Goal: Transaction & Acquisition: Purchase product/service

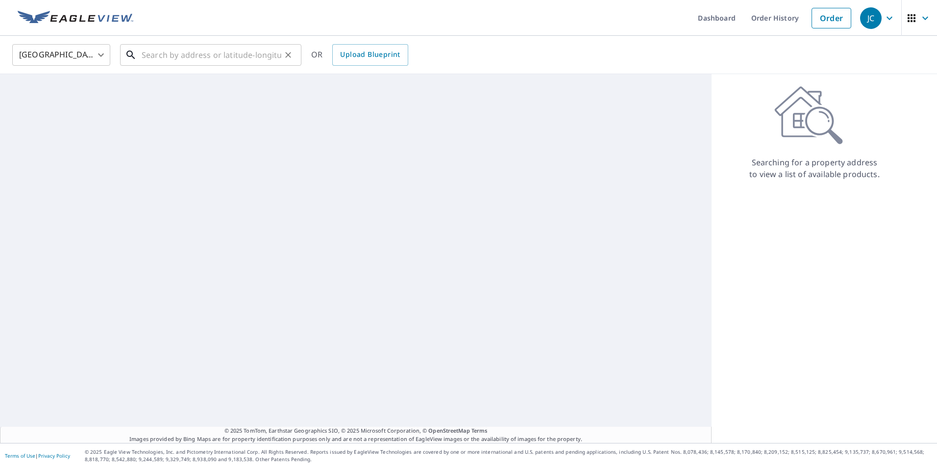
click at [241, 58] on input "text" at bounding box center [212, 54] width 140 height 27
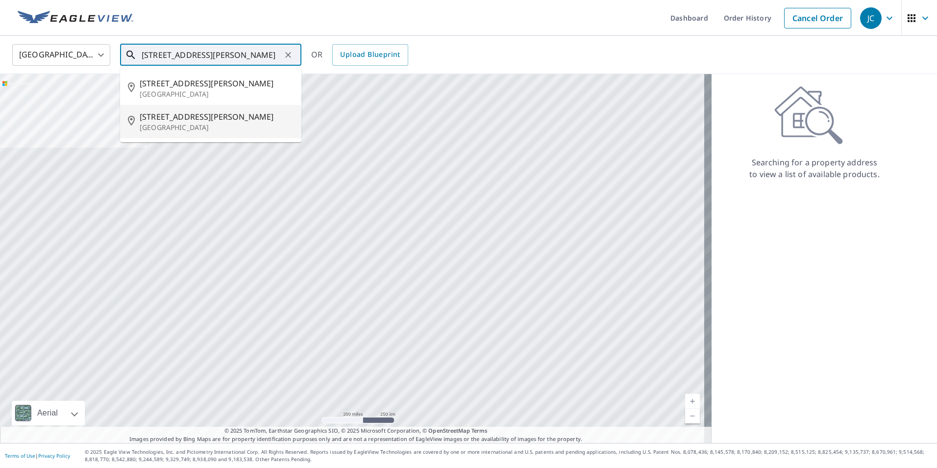
click at [206, 115] on span "[STREET_ADDRESS][PERSON_NAME]" at bounding box center [217, 117] width 154 height 12
type input "[STREET_ADDRESS][PERSON_NAME]"
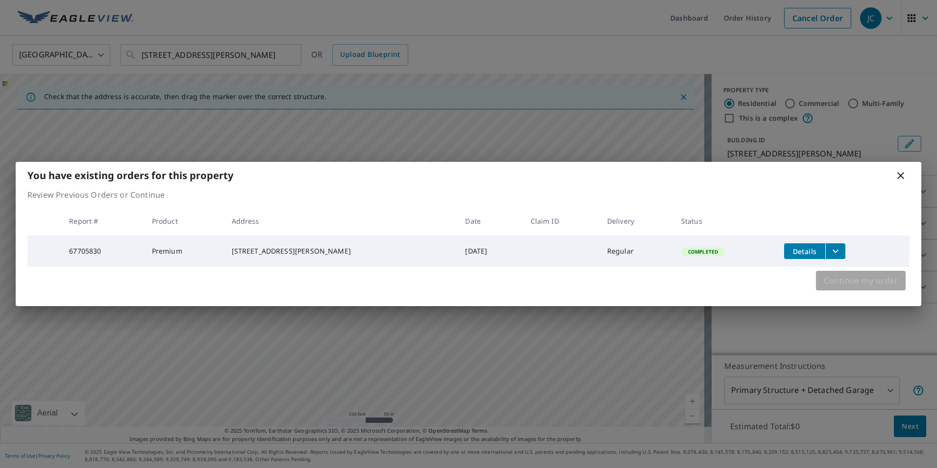
click at [864, 290] on button "Continue my order" at bounding box center [861, 281] width 90 height 20
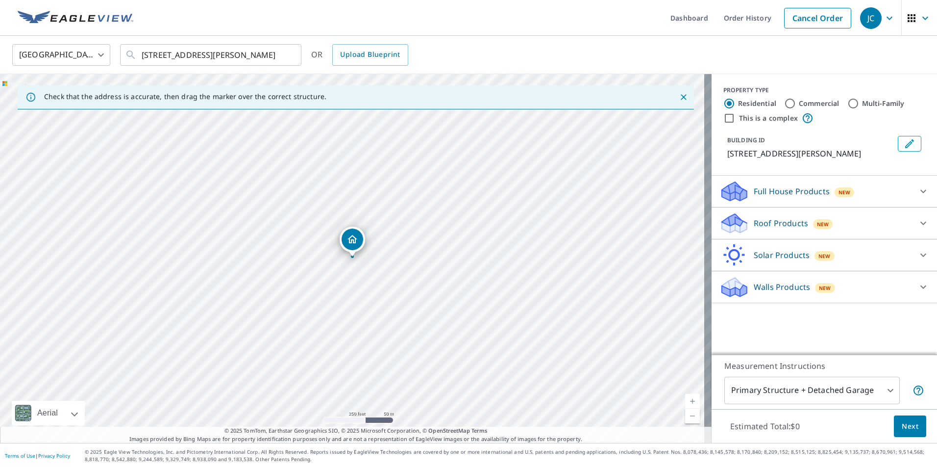
click at [797, 288] on p "Walls Products" at bounding box center [782, 287] width 56 height 12
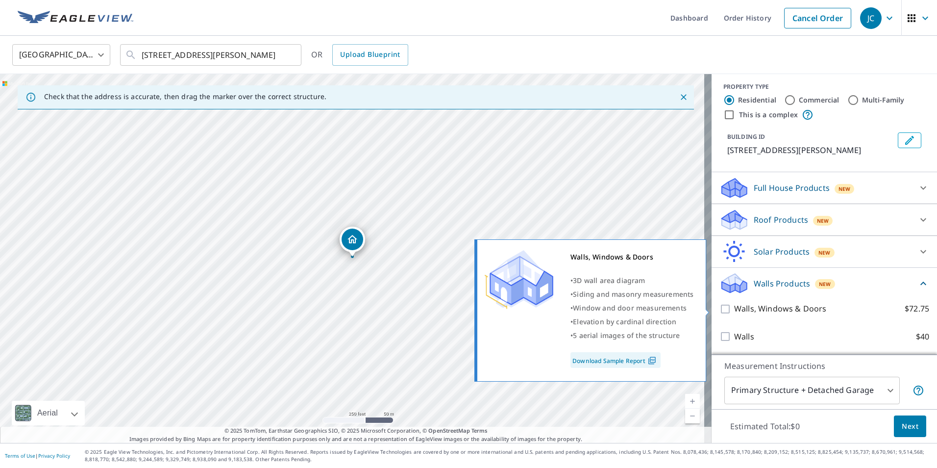
scroll to position [15, 0]
click at [781, 303] on p "Walls, Windows & Doors" at bounding box center [780, 309] width 92 height 12
click at [734, 303] on input "Walls, Windows & Doors $72.75" at bounding box center [727, 309] width 15 height 12
checkbox input "true"
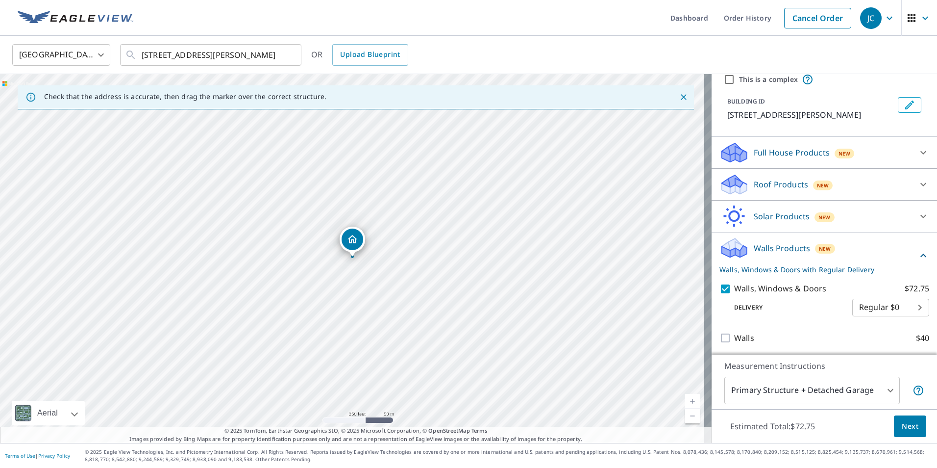
scroll to position [52, 0]
click at [901, 417] on button "Next" at bounding box center [910, 426] width 32 height 22
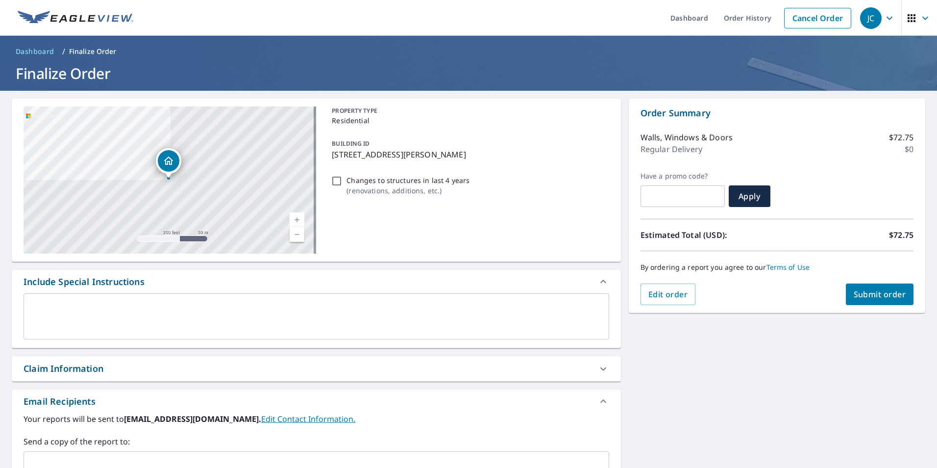
click at [869, 297] on span "Submit order" at bounding box center [880, 294] width 52 height 11
